Goal: Task Accomplishment & Management: Use online tool/utility

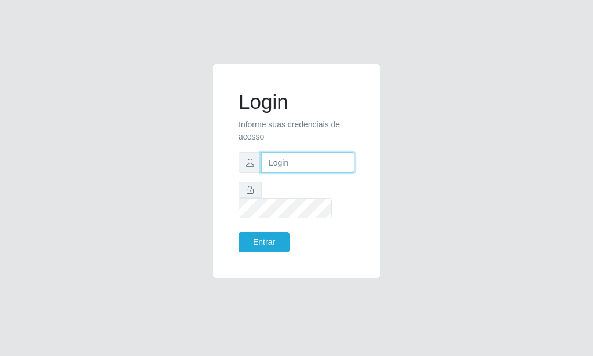
click at [300, 173] on input "text" at bounding box center [307, 162] width 93 height 20
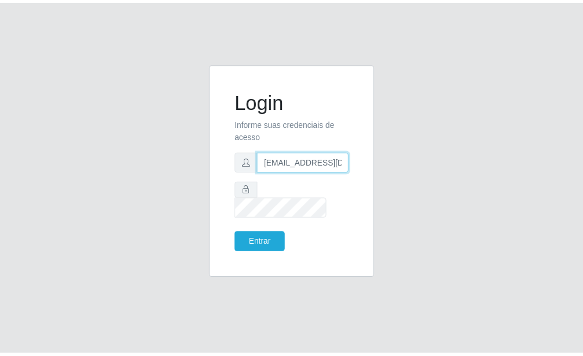
scroll to position [0, 1]
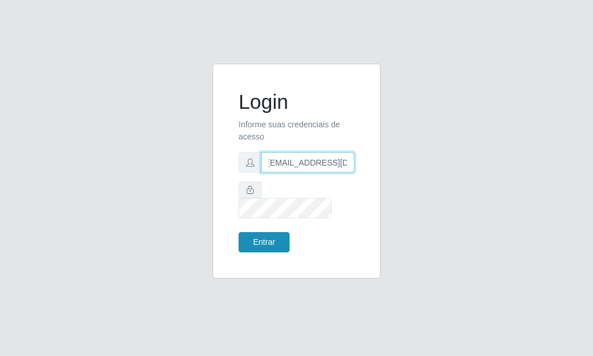
type input "[EMAIL_ADDRESS][DOMAIN_NAME]"
click at [270, 236] on button "Entrar" at bounding box center [264, 242] width 51 height 20
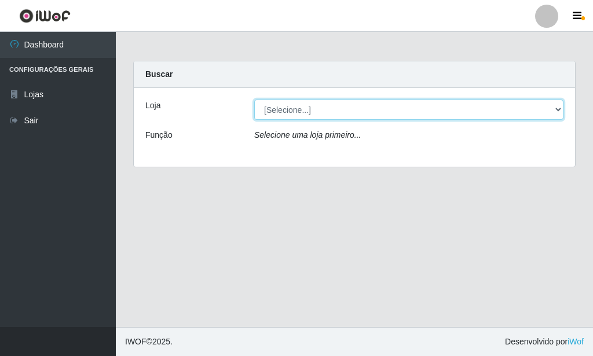
click at [254, 100] on select "[Selecione...] Rede Potiguar 6 - Extremoz" at bounding box center [408, 110] width 309 height 20
select select "80"
click option "Rede Potiguar 6 - Extremoz" at bounding box center [0, 0] width 0 height 0
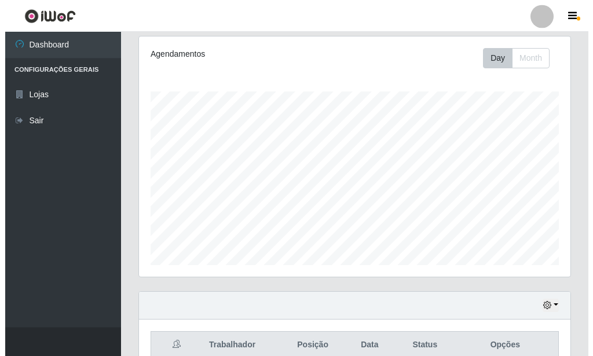
scroll to position [304, 0]
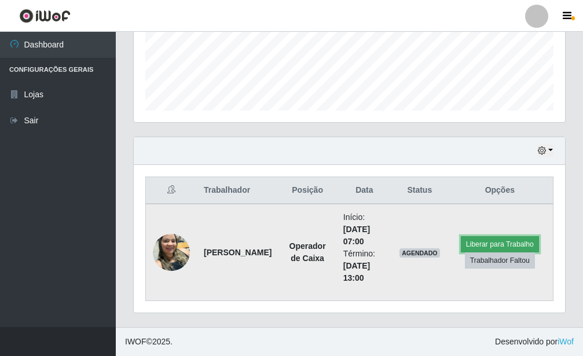
click at [517, 242] on button "Liberar para Trabalho" at bounding box center [500, 244] width 78 height 16
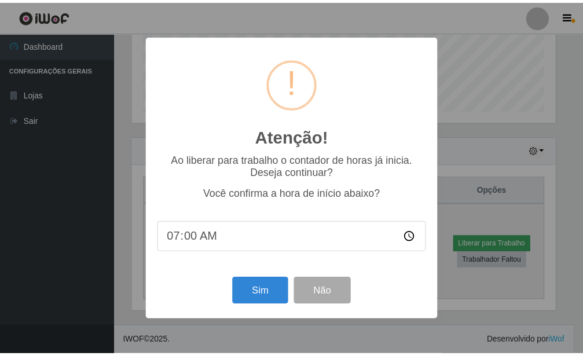
scroll to position [579136, 578944]
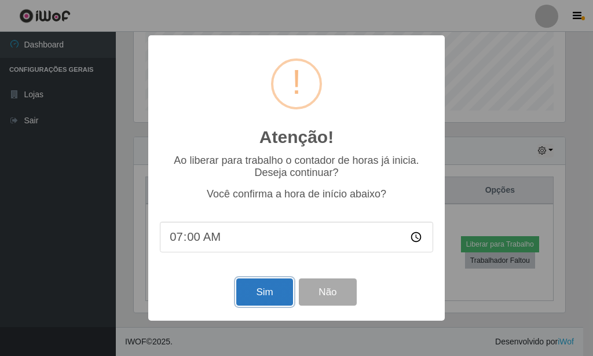
click at [265, 302] on button "Sim" at bounding box center [264, 292] width 56 height 27
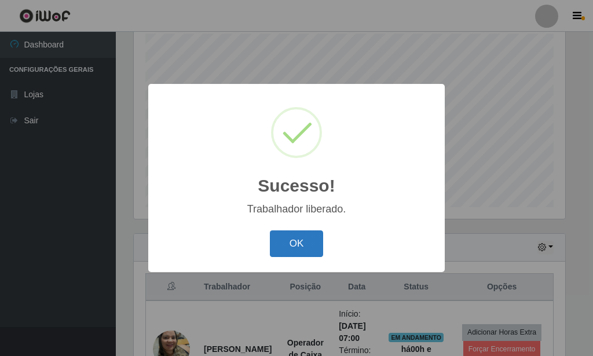
click at [297, 239] on button "OK" at bounding box center [297, 244] width 54 height 27
